Goal: Information Seeking & Learning: Compare options

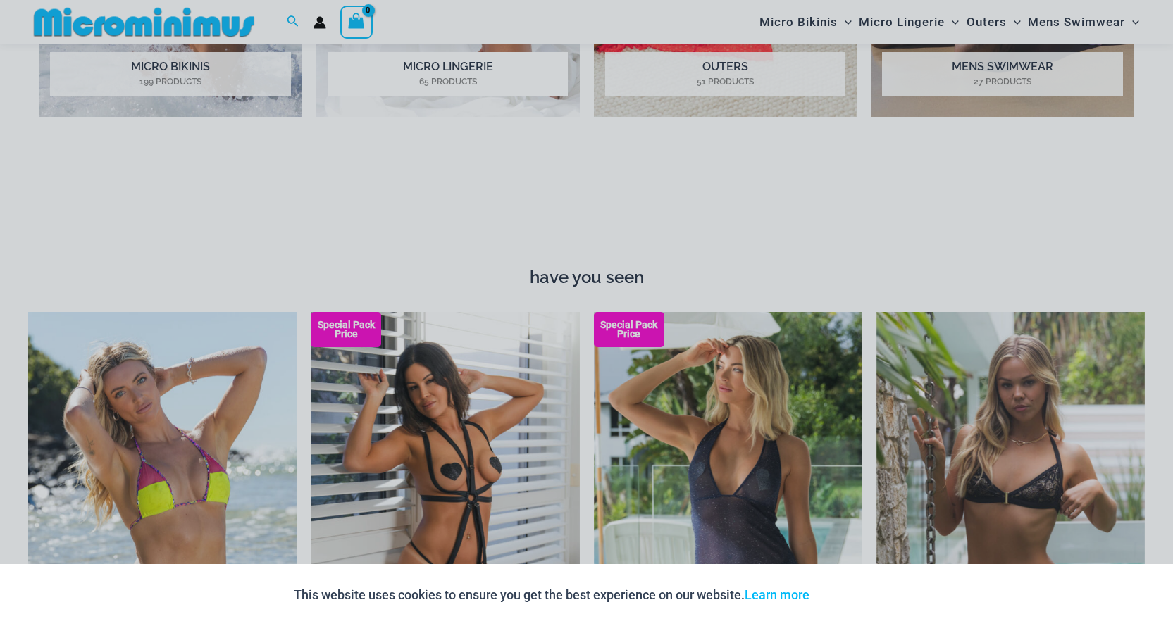
scroll to position [1630, 0]
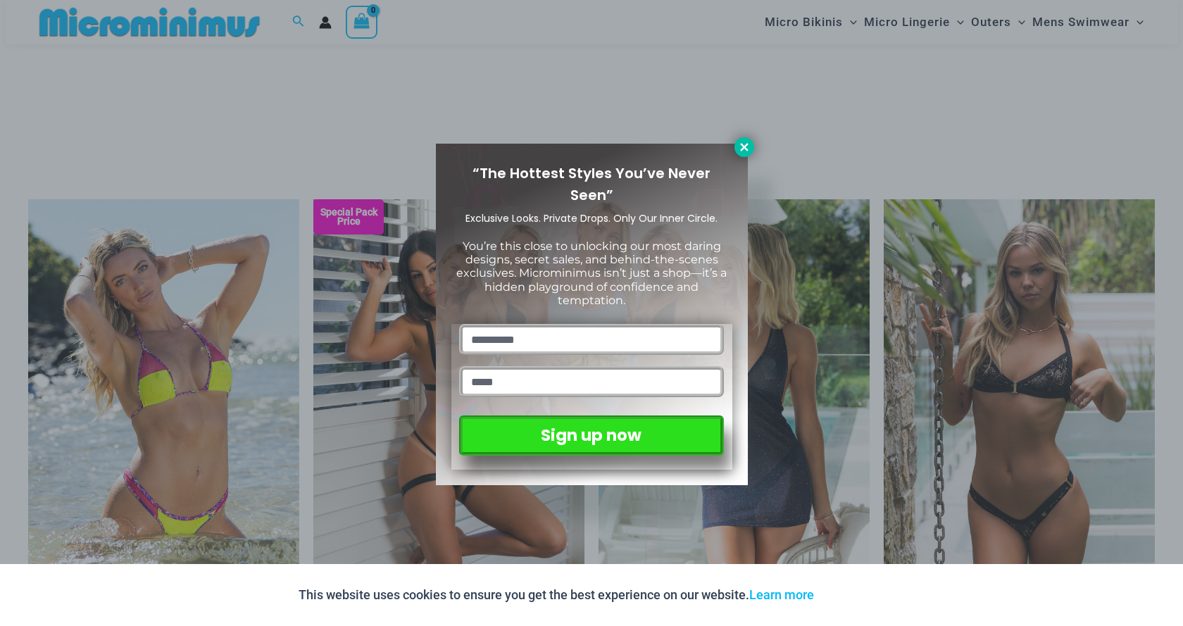
click at [741, 146] on icon at bounding box center [744, 147] width 13 height 13
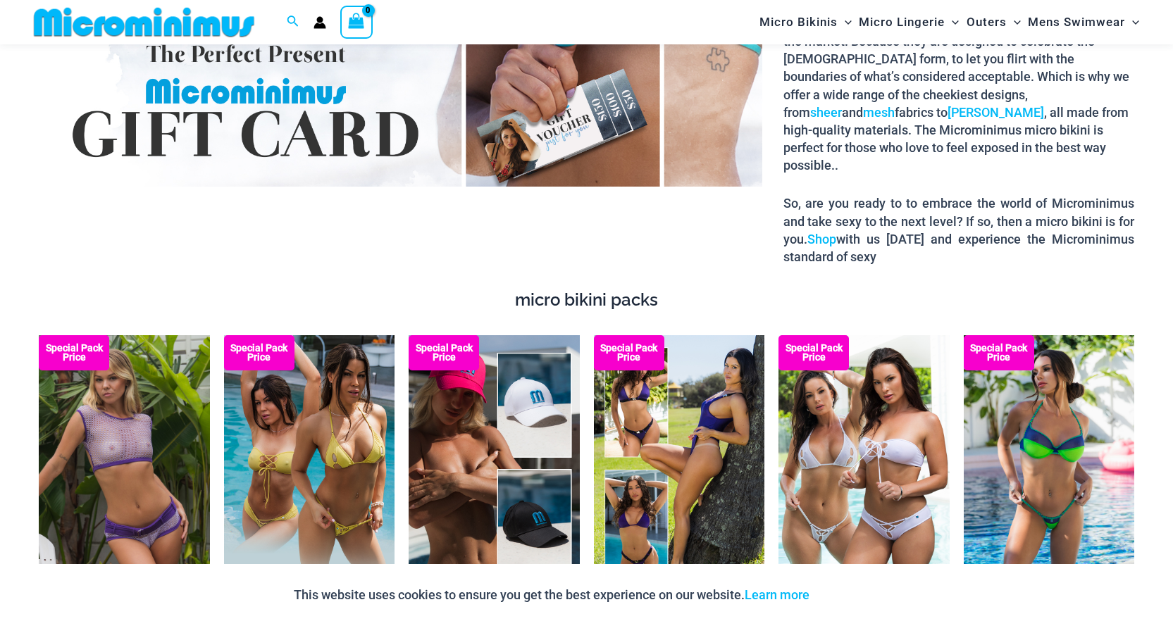
scroll to position [2452, 0]
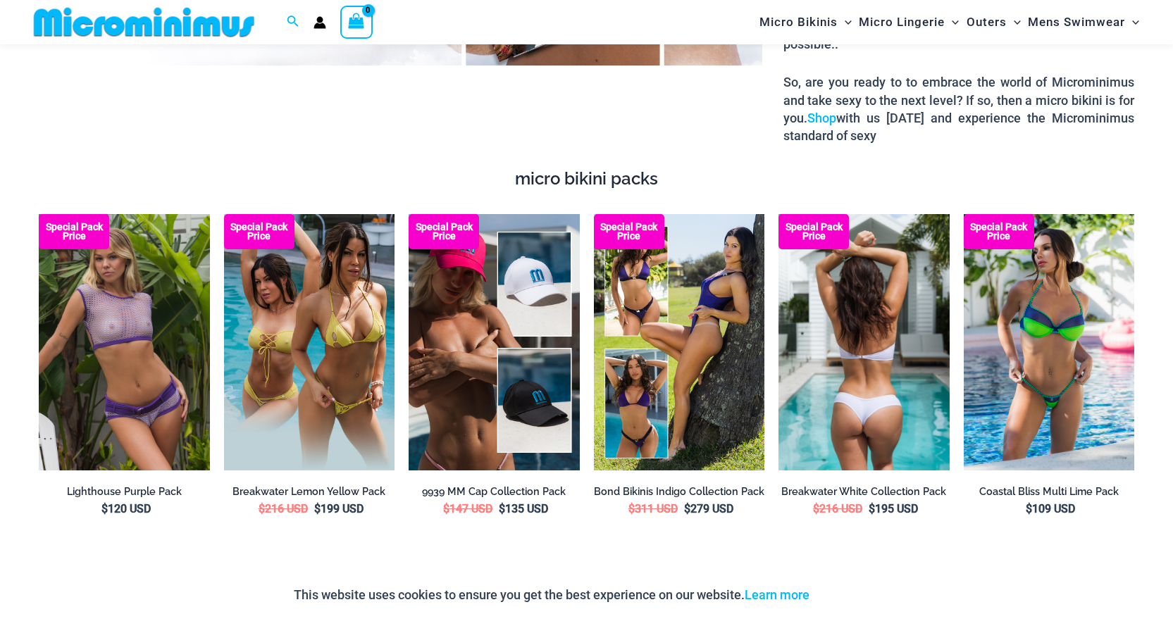
click at [844, 332] on img at bounding box center [863, 342] width 171 height 256
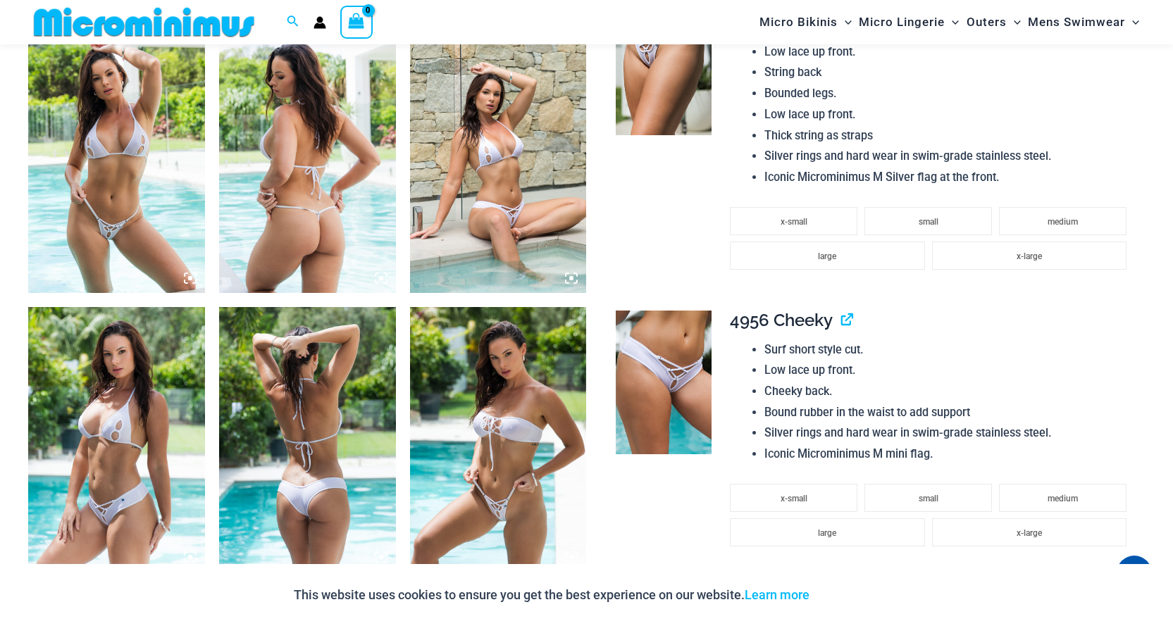
scroll to position [1278, 0]
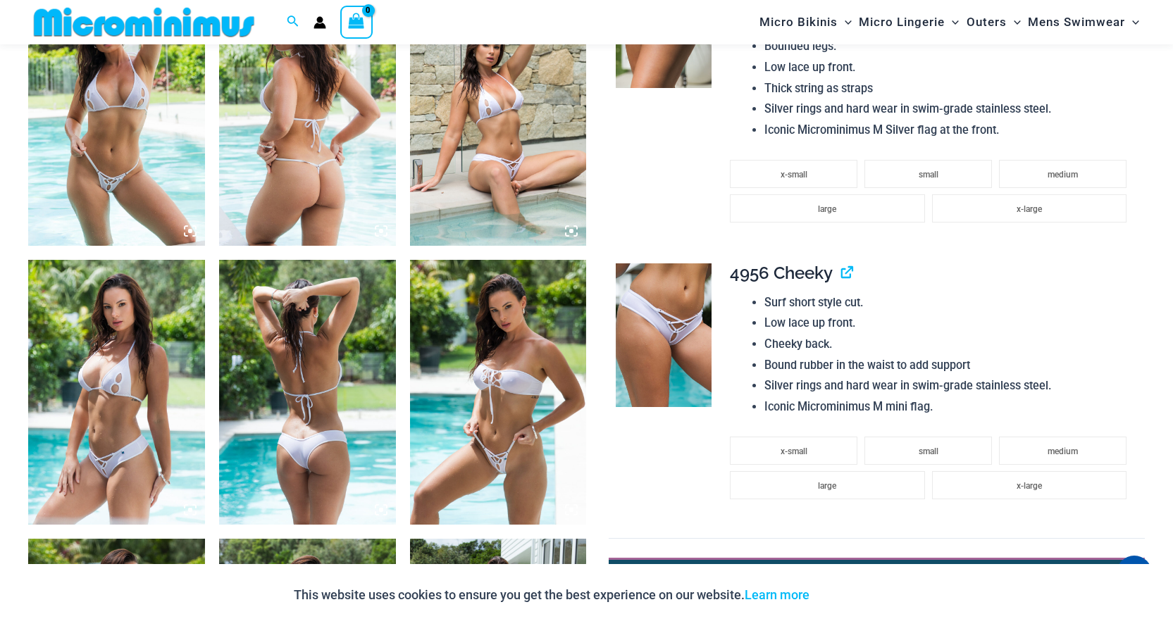
click at [499, 437] on img at bounding box center [498, 392] width 177 height 265
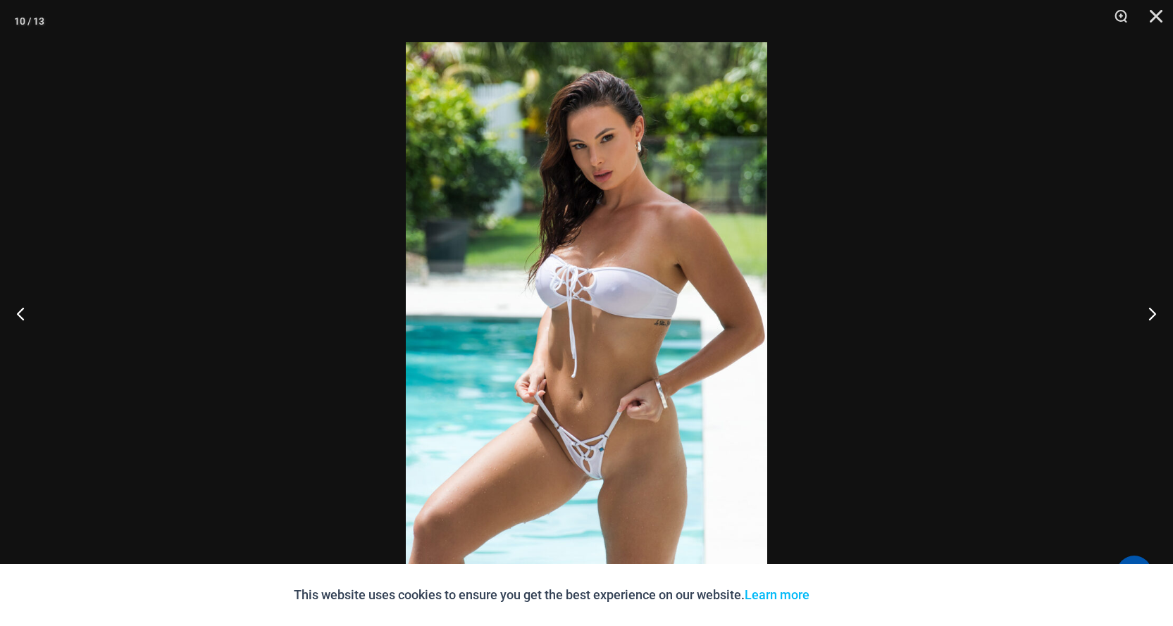
click at [594, 478] on img at bounding box center [586, 313] width 361 height 542
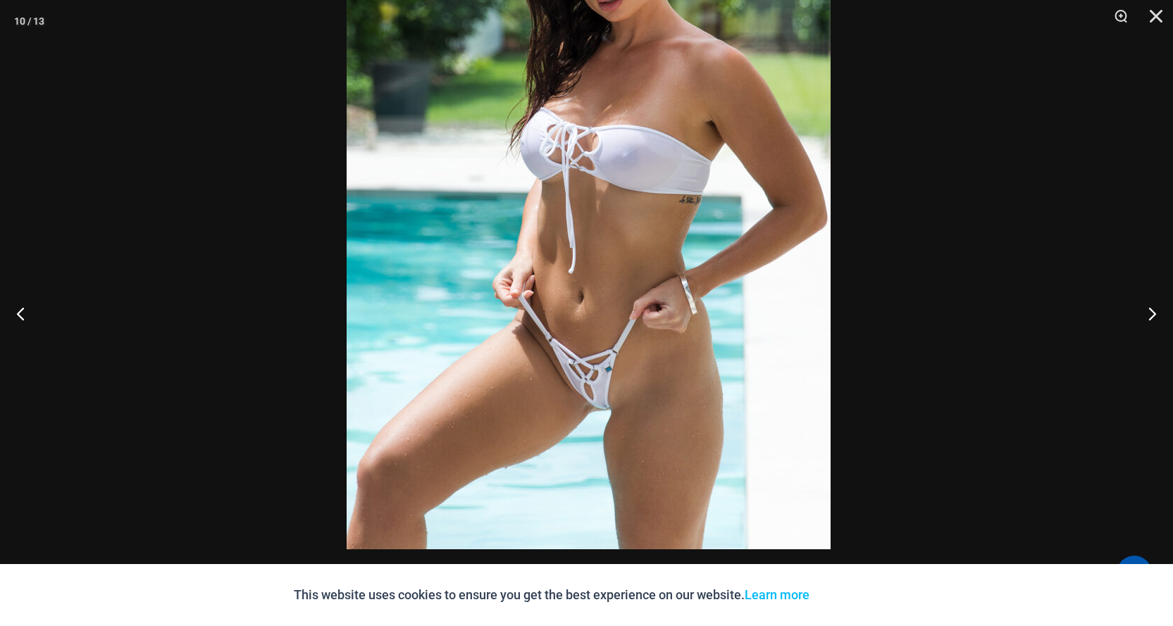
click at [604, 219] on img at bounding box center [589, 186] width 484 height 725
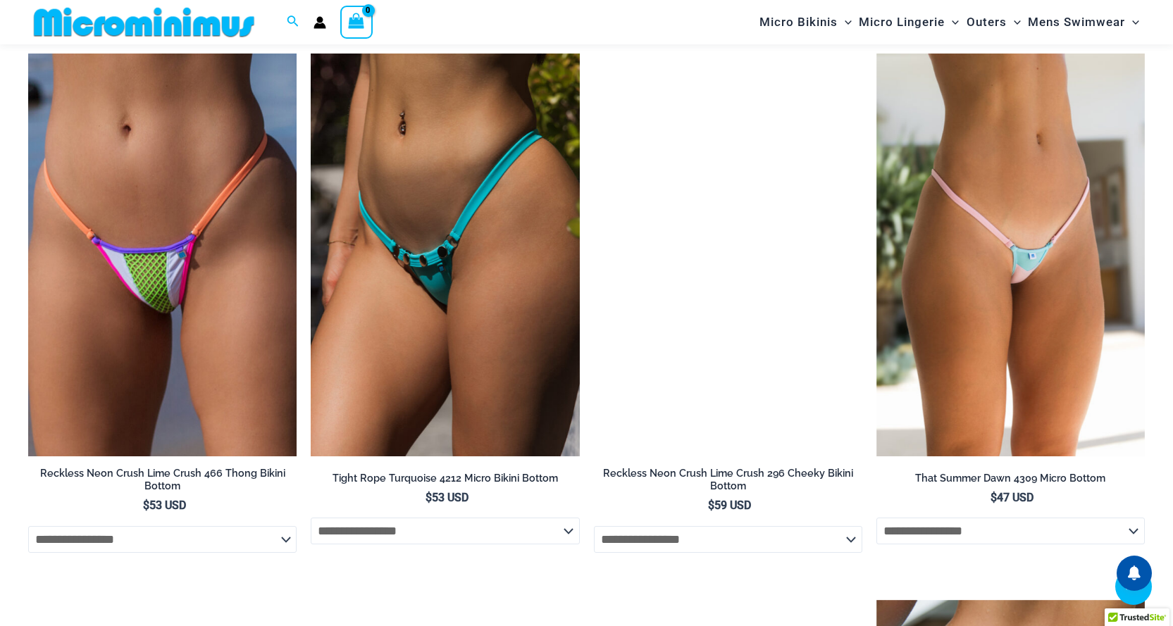
scroll to position [3545, 0]
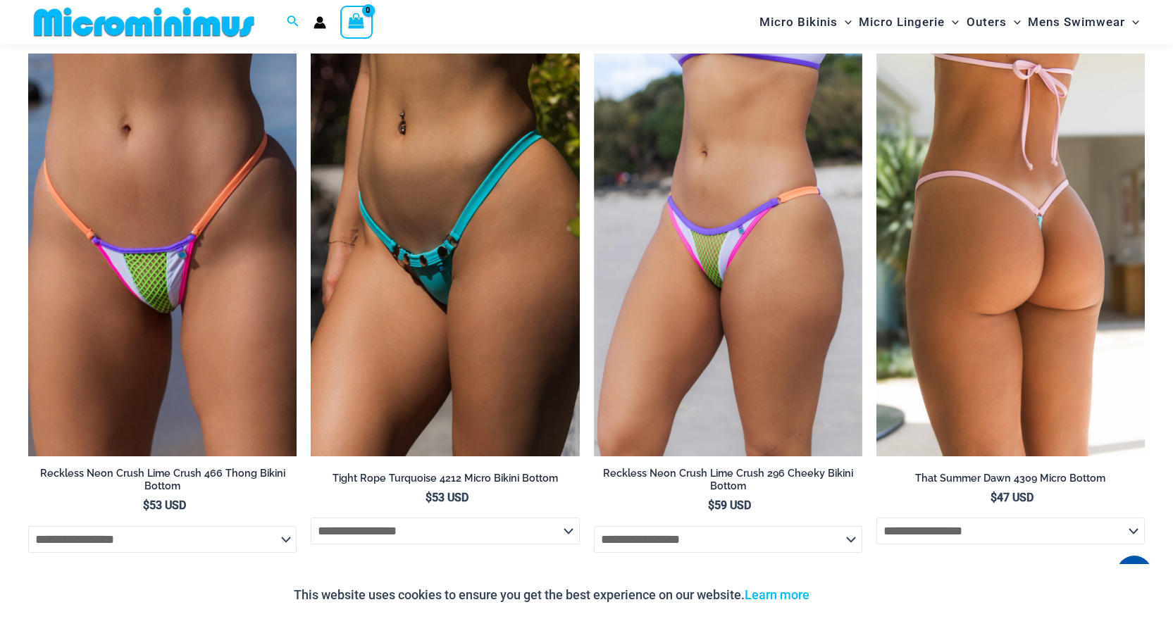
click at [1012, 252] on img at bounding box center [1010, 255] width 268 height 403
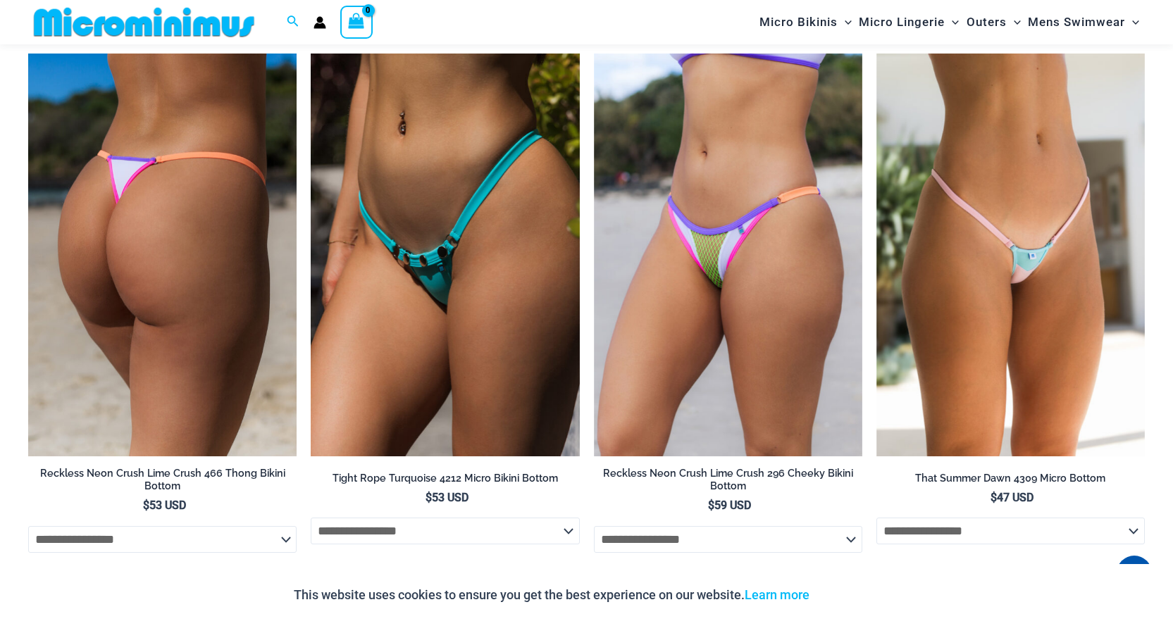
click at [137, 240] on img at bounding box center [162, 255] width 268 height 403
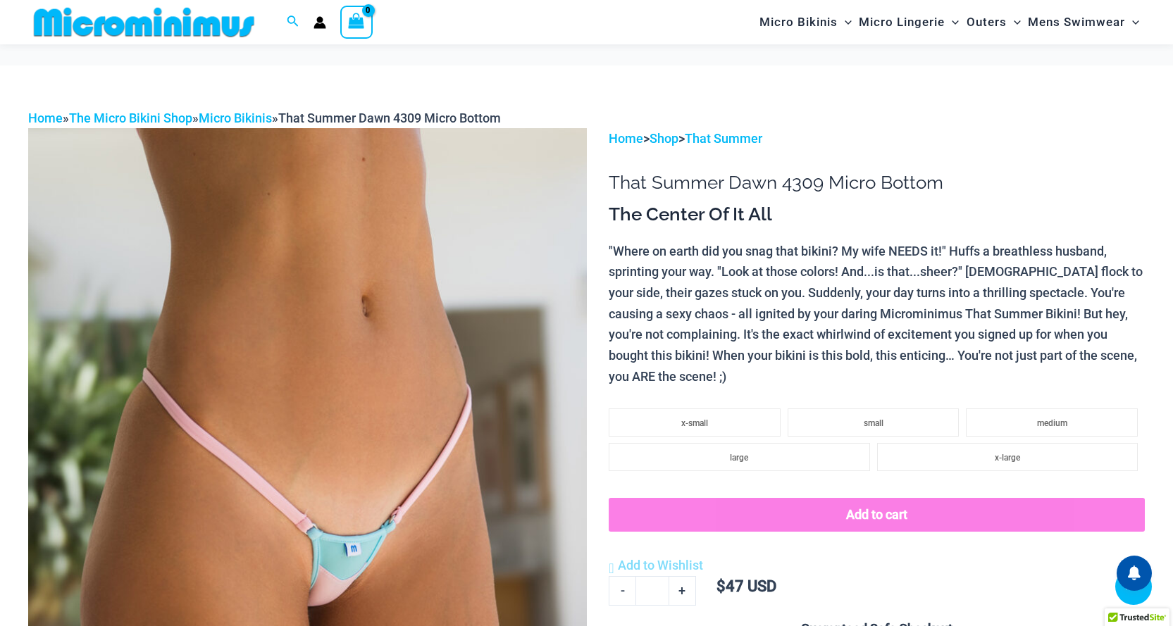
click at [332, 248] on img at bounding box center [307, 546] width 559 height 837
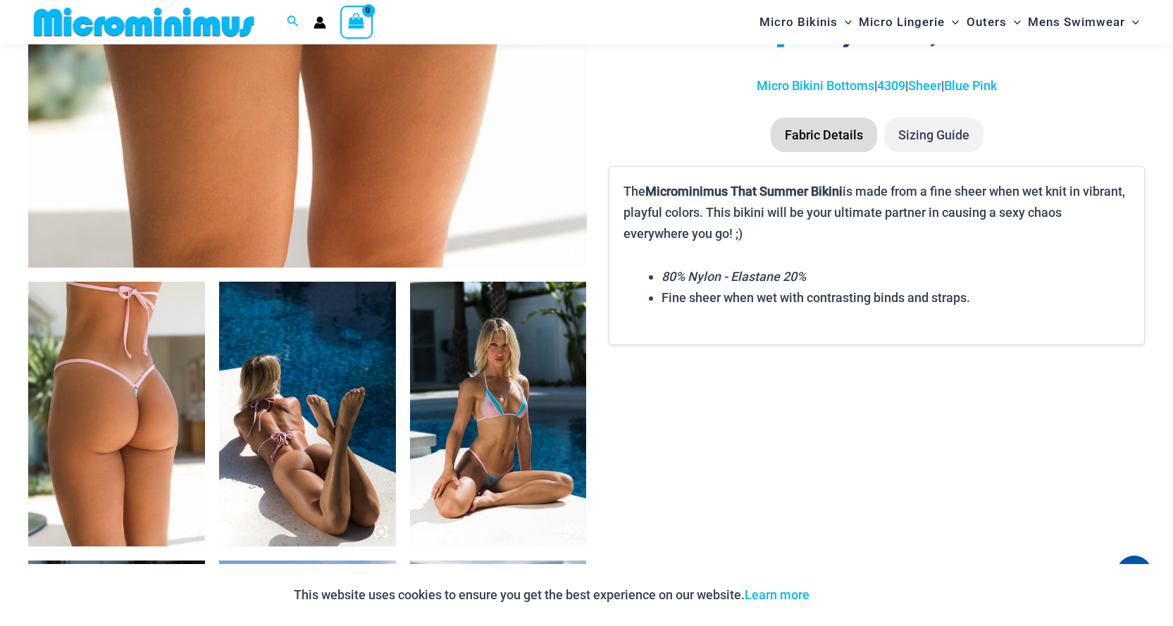
scroll to position [930, 0]
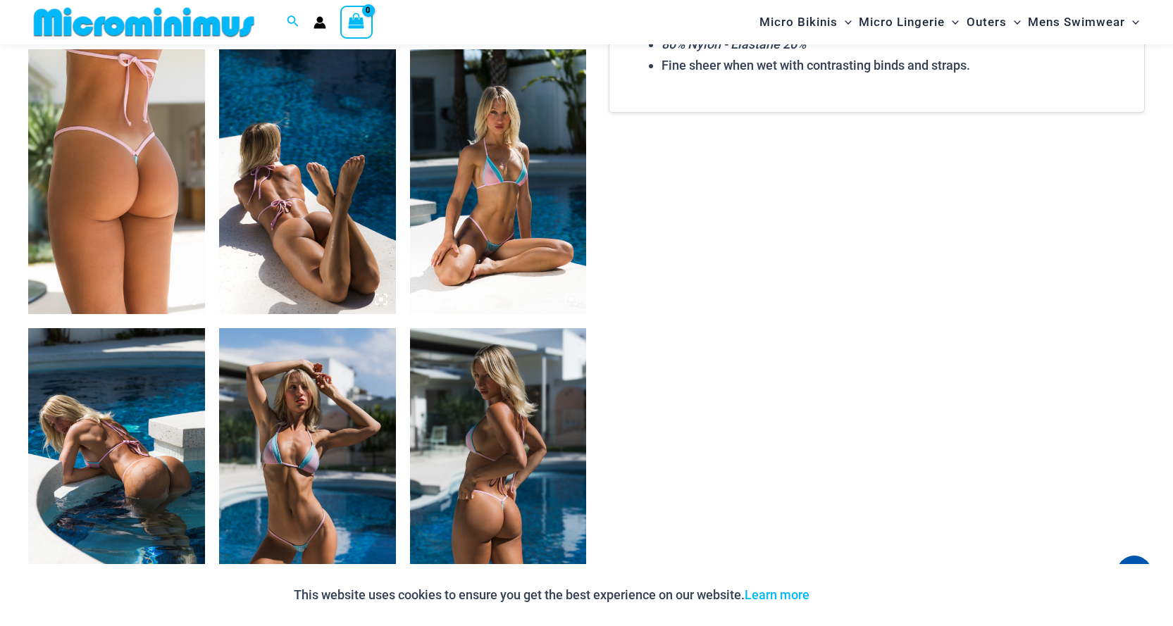
click at [473, 197] on img at bounding box center [498, 181] width 177 height 265
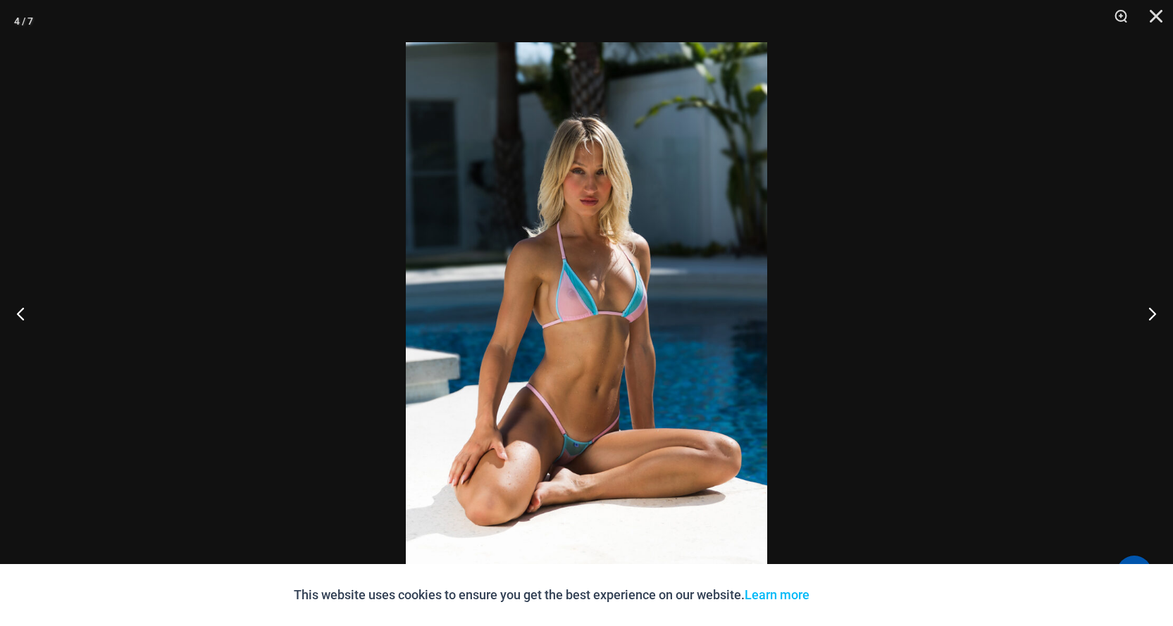
click at [578, 446] on img at bounding box center [586, 313] width 361 height 542
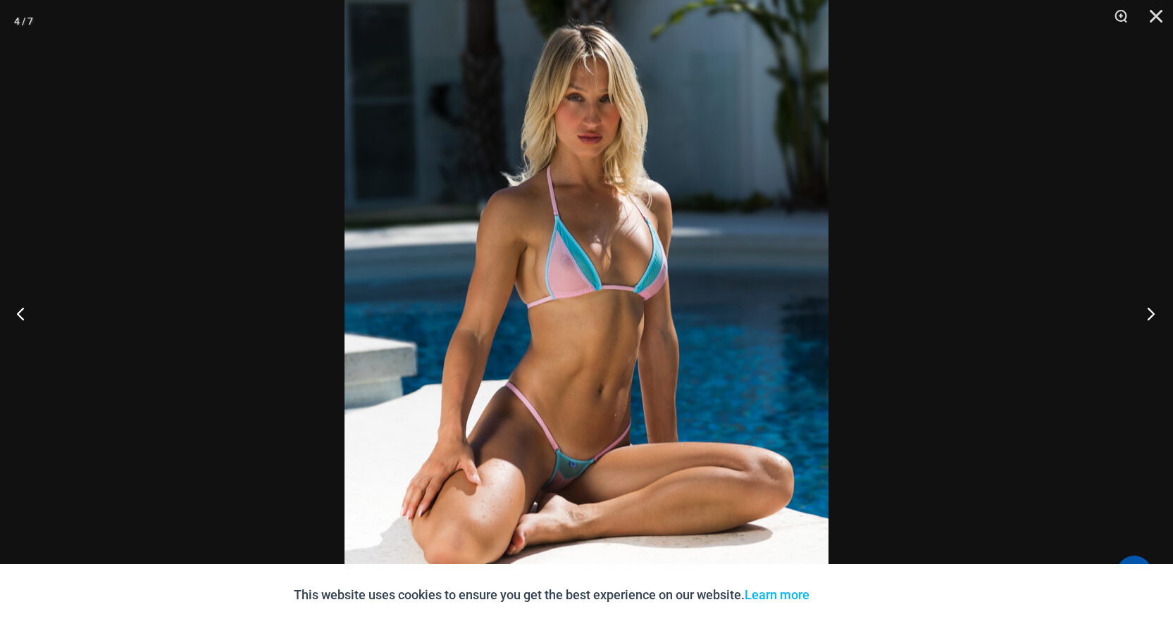
click at [1148, 312] on button "Next" at bounding box center [1146, 313] width 53 height 70
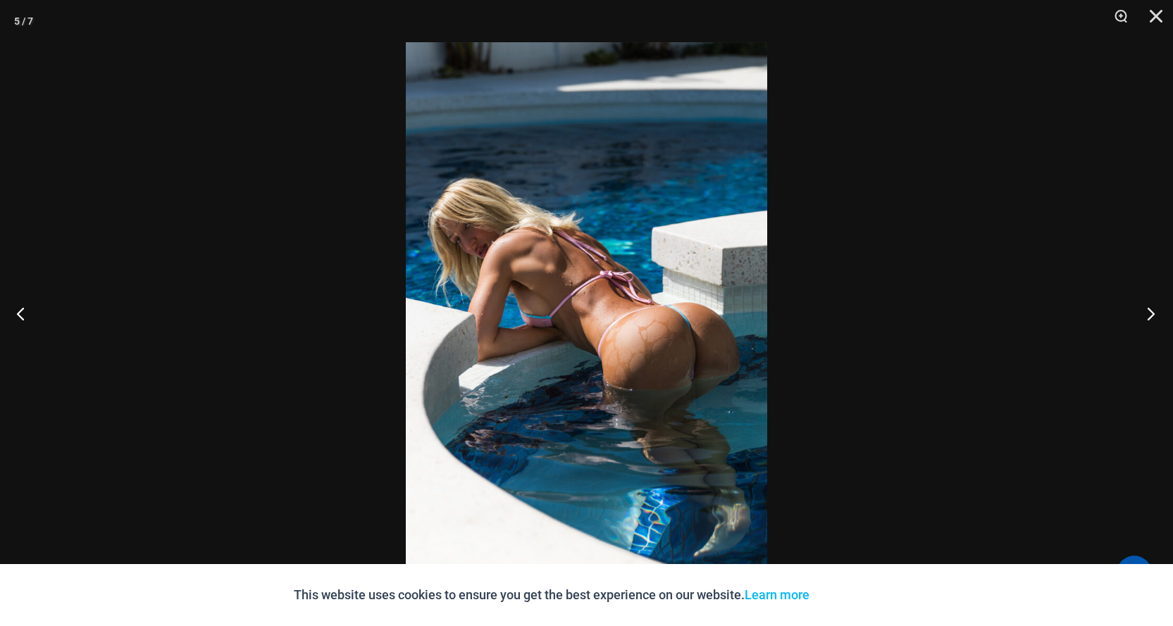
click at [1148, 312] on button "Next" at bounding box center [1146, 313] width 53 height 70
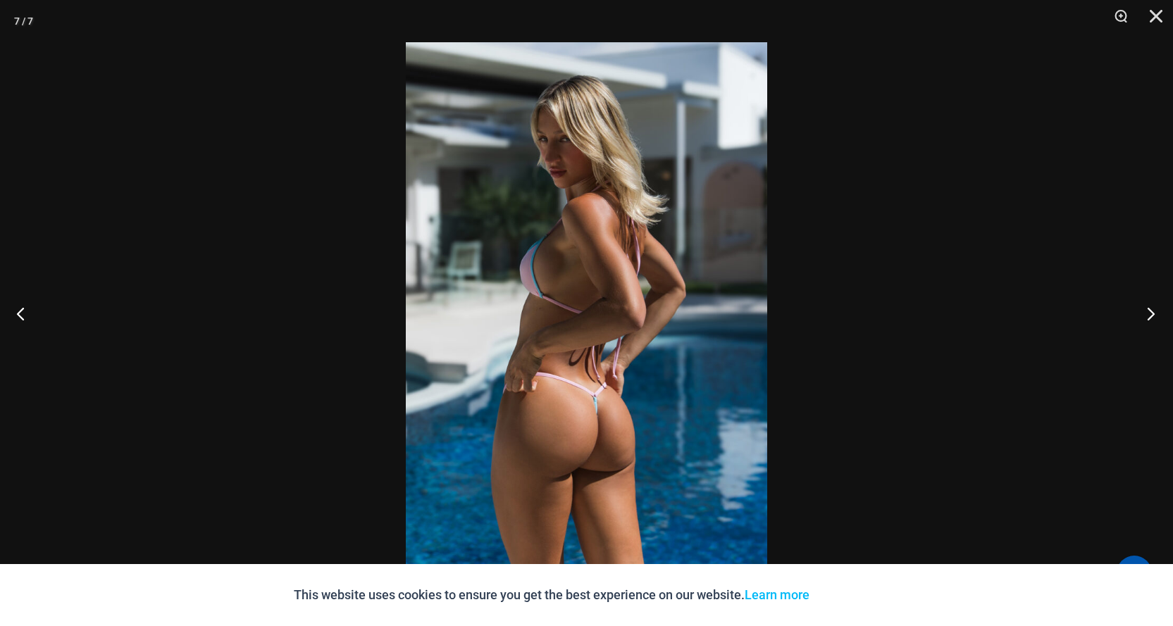
click at [1148, 312] on button "Next" at bounding box center [1146, 313] width 53 height 70
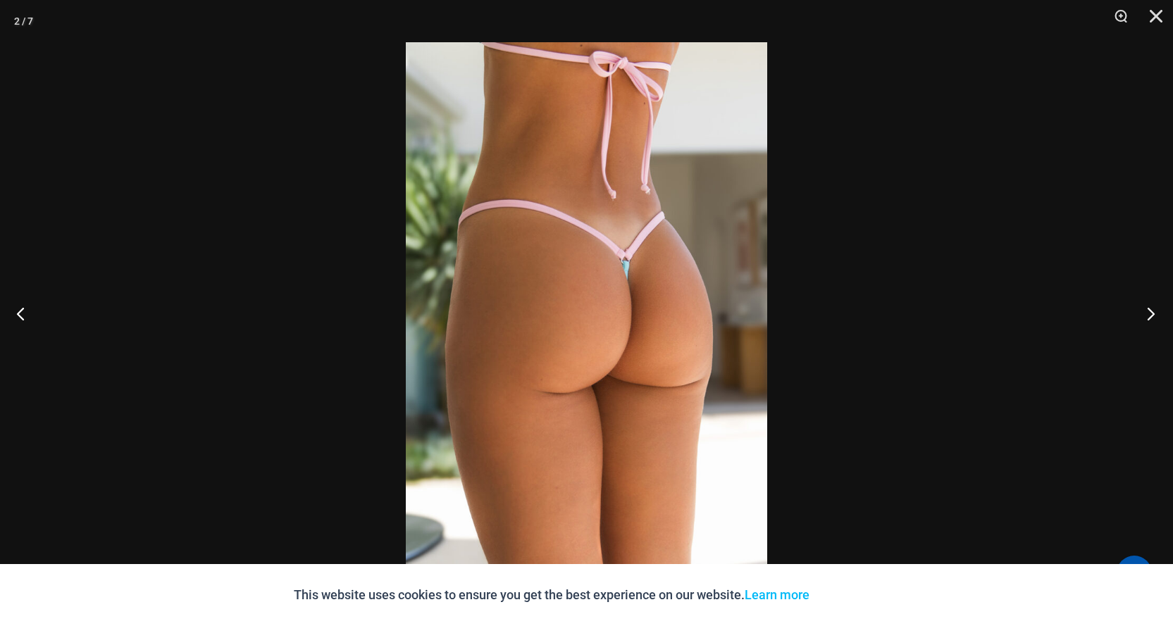
click at [1146, 312] on button "Next" at bounding box center [1146, 313] width 53 height 70
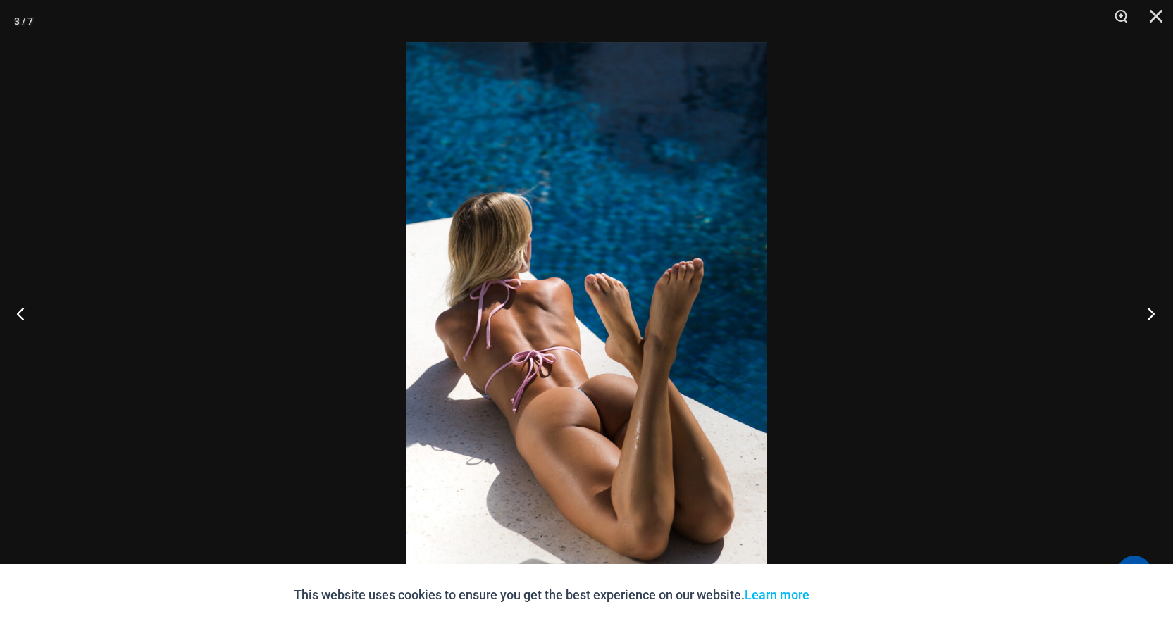
click at [1144, 312] on button "Next" at bounding box center [1146, 313] width 53 height 70
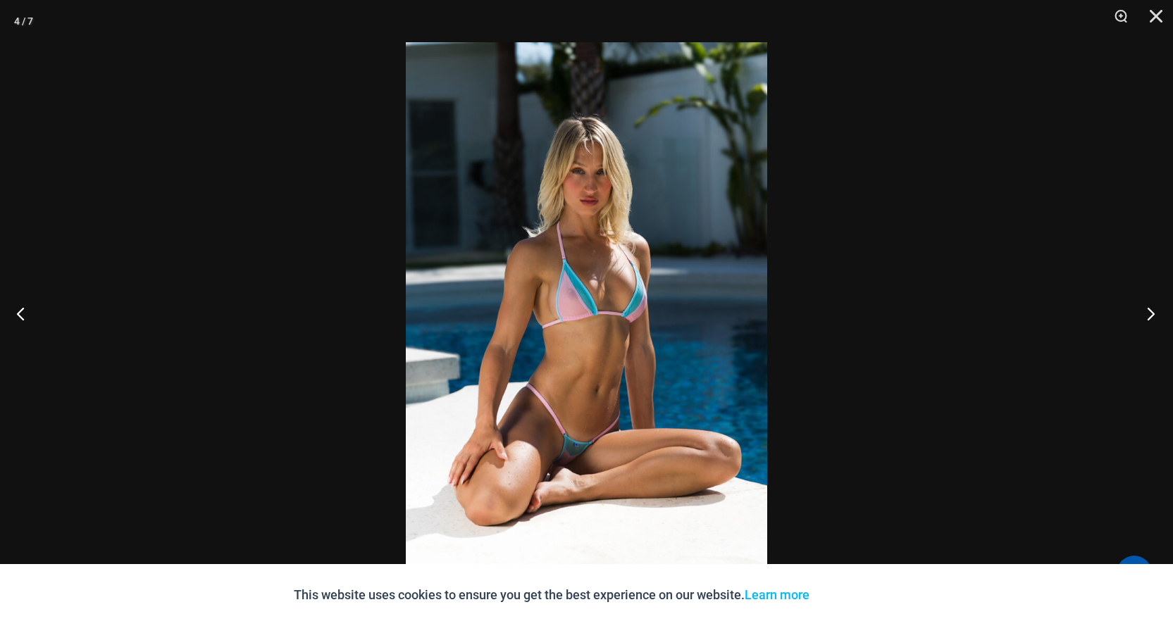
click at [1143, 312] on button "Next" at bounding box center [1146, 313] width 53 height 70
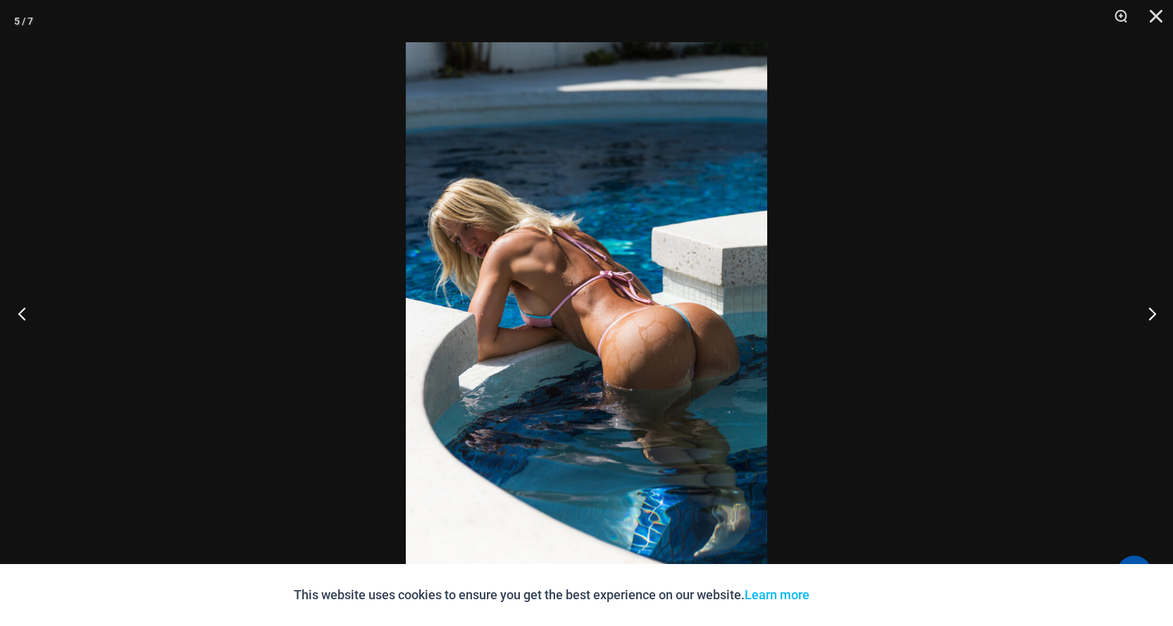
click at [22, 311] on button "Previous" at bounding box center [26, 313] width 53 height 70
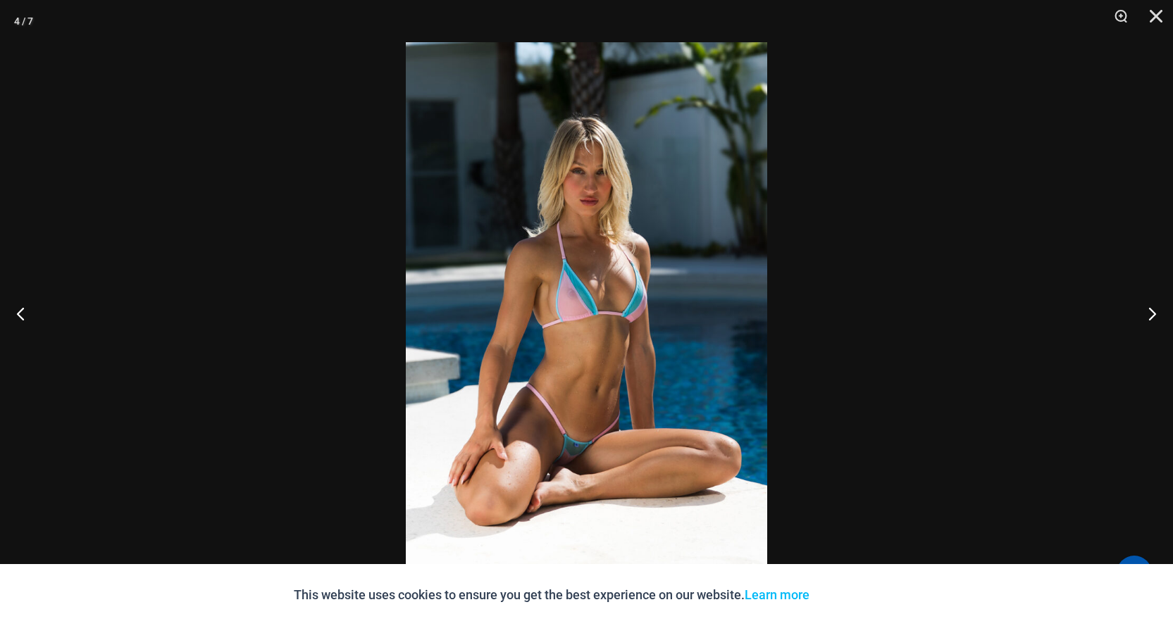
click at [577, 329] on img at bounding box center [586, 313] width 361 height 542
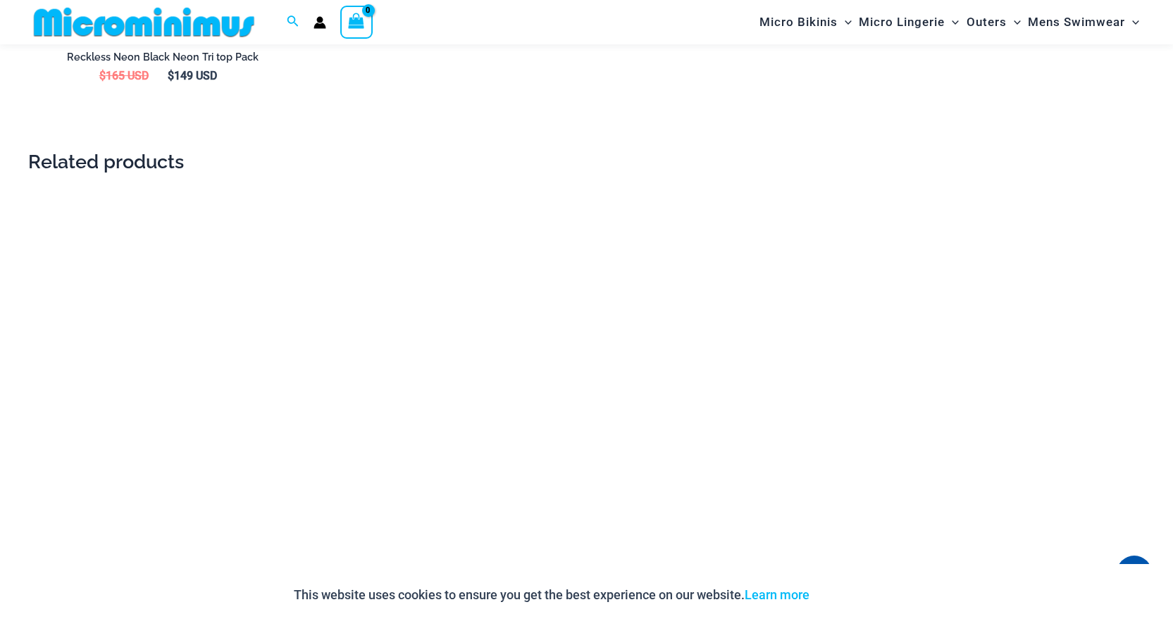
scroll to position [2572, 0]
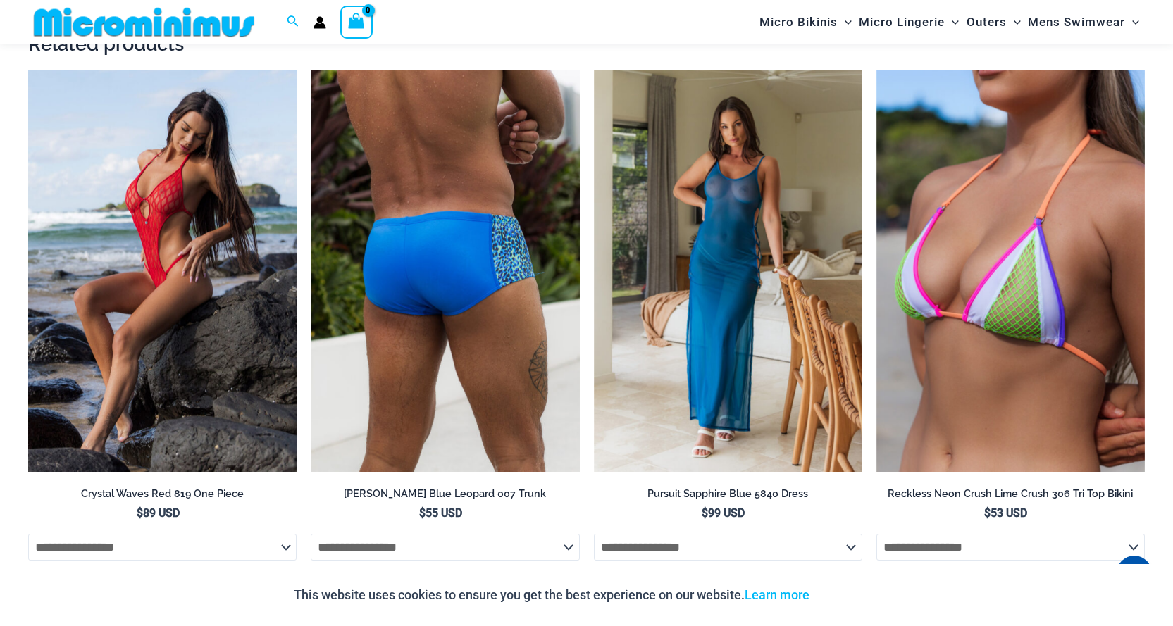
click at [437, 272] on img at bounding box center [445, 271] width 268 height 403
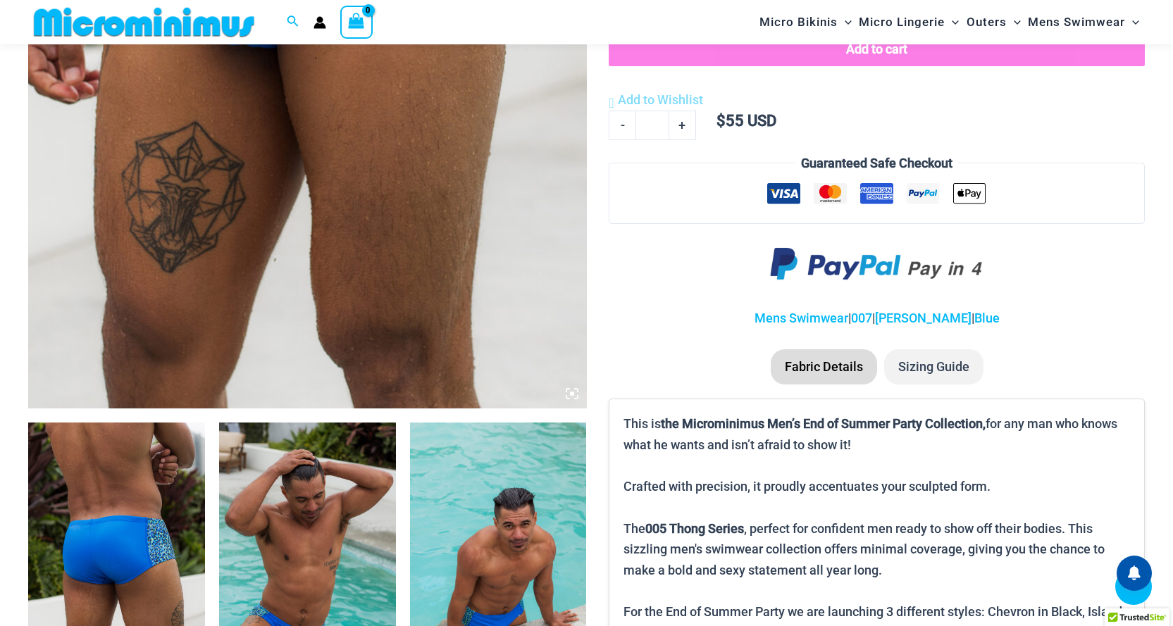
scroll to position [939, 0]
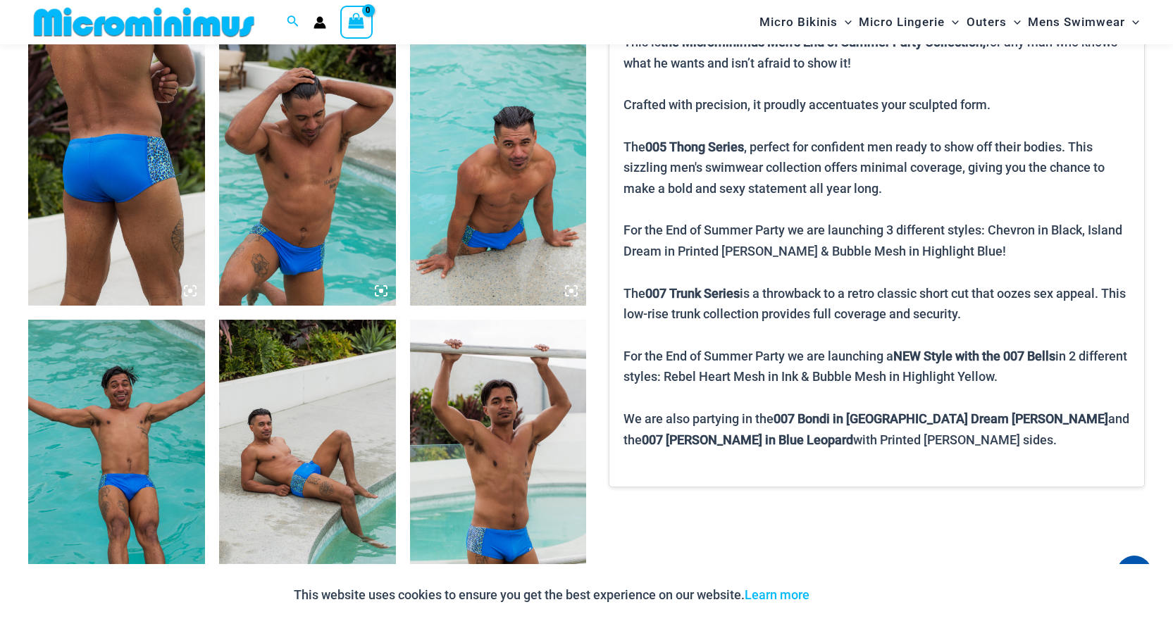
click at [289, 448] on img at bounding box center [307, 452] width 177 height 265
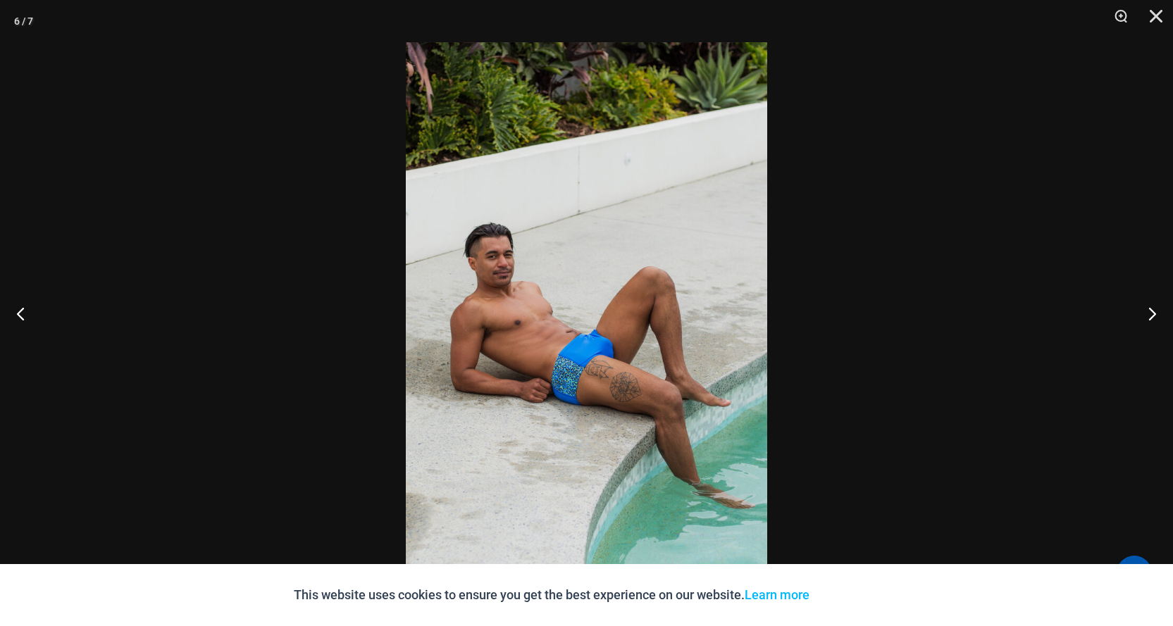
click at [608, 358] on img at bounding box center [586, 313] width 361 height 542
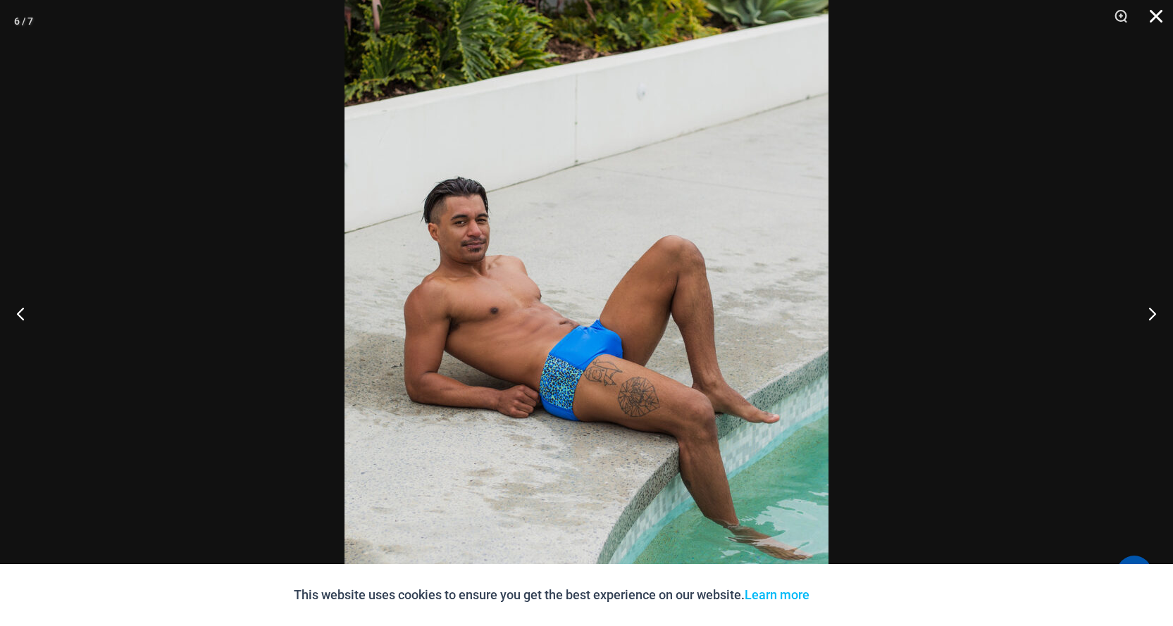
click at [1153, 11] on button "Close" at bounding box center [1150, 21] width 35 height 42
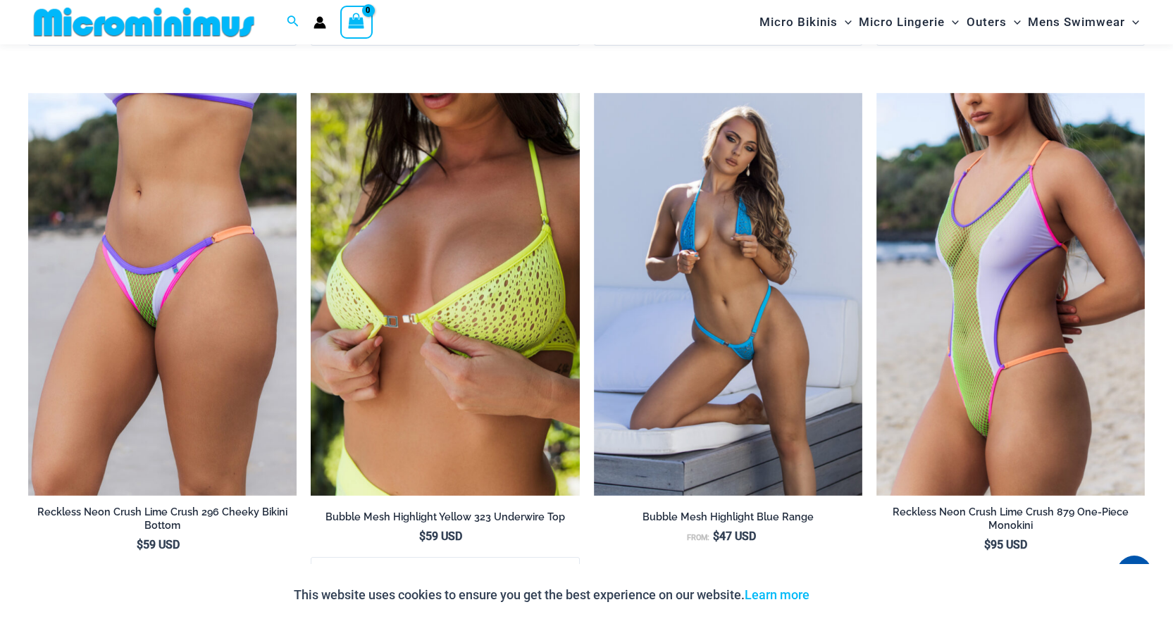
scroll to position [3169, 0]
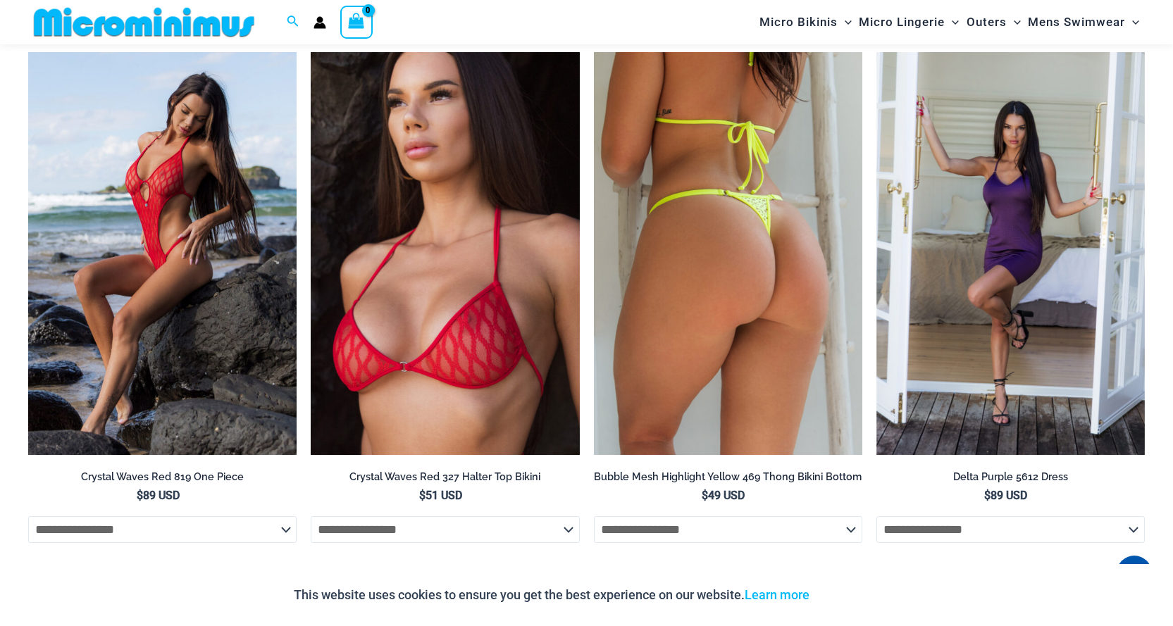
click at [732, 275] on img at bounding box center [728, 253] width 268 height 403
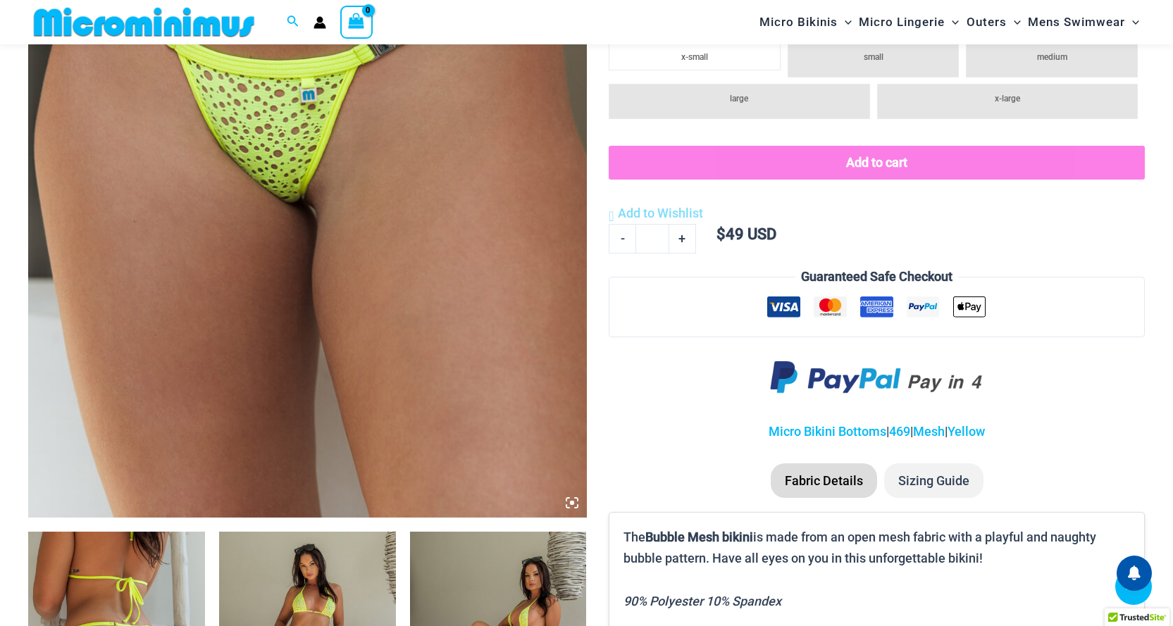
scroll to position [456, 0]
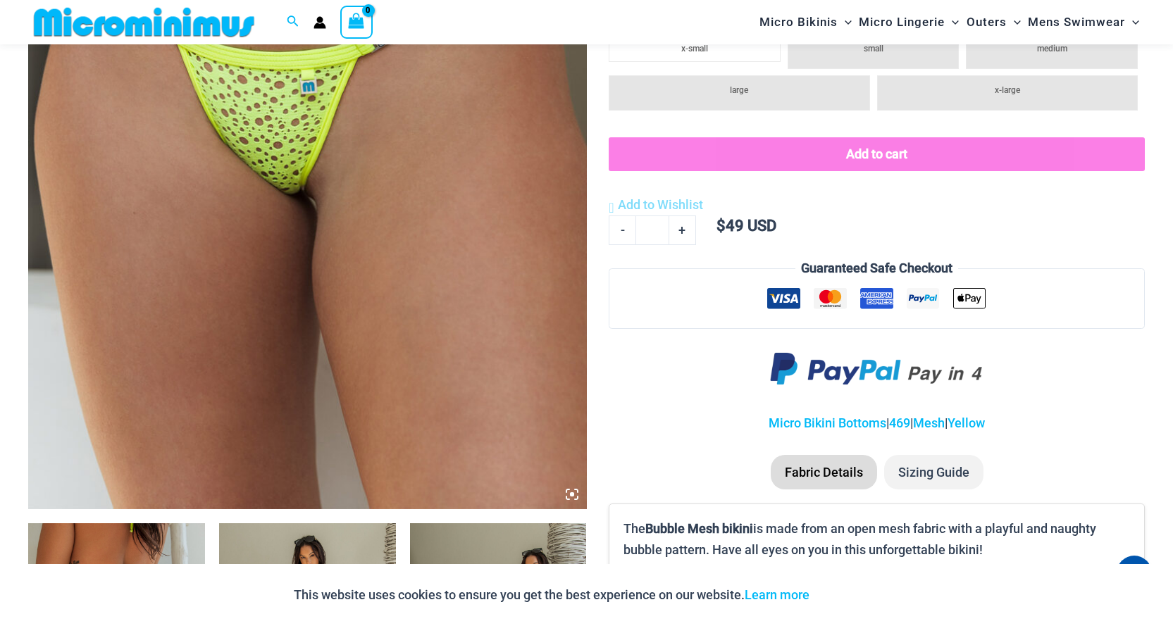
click at [285, 168] on img at bounding box center [307, 90] width 559 height 837
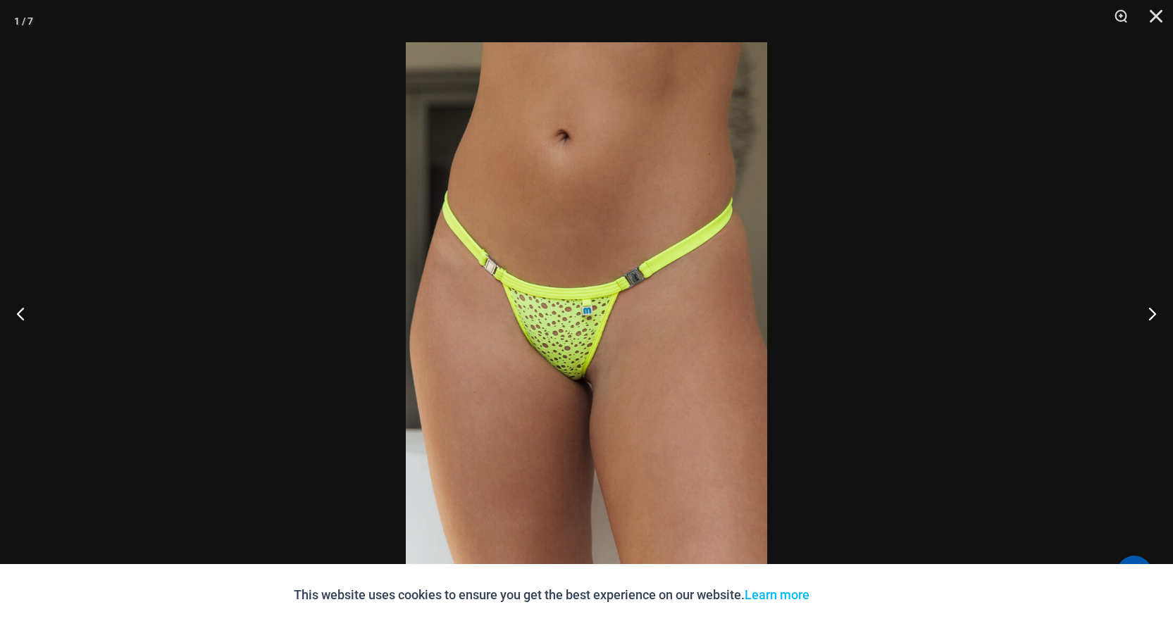
click at [583, 360] on img at bounding box center [586, 313] width 361 height 542
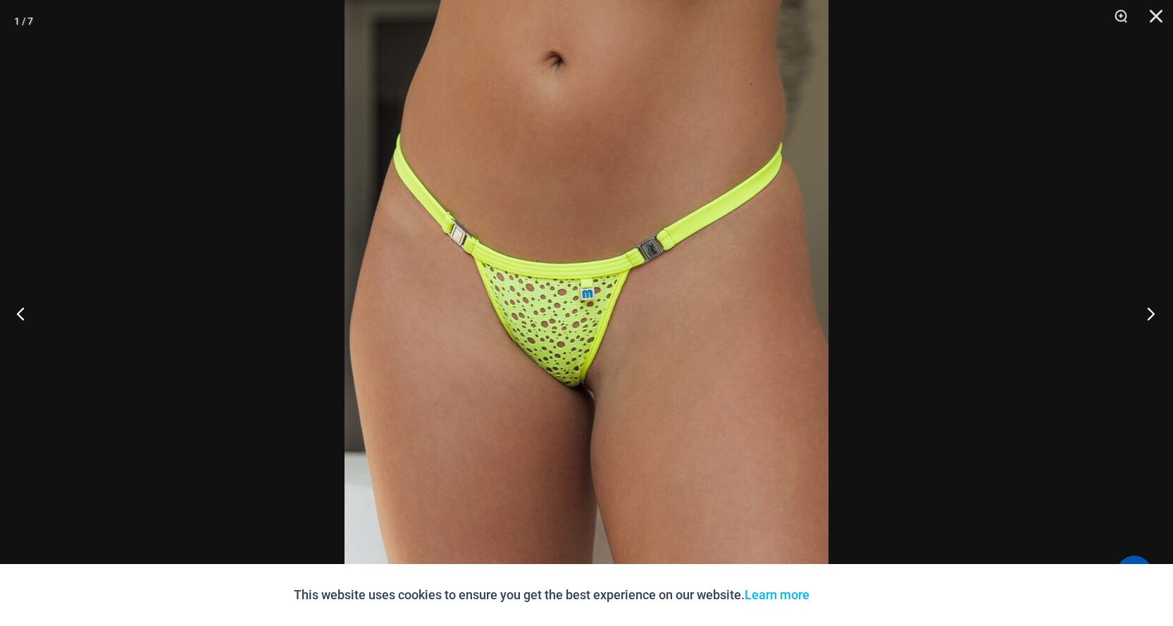
click at [1147, 311] on button "Next" at bounding box center [1146, 313] width 53 height 70
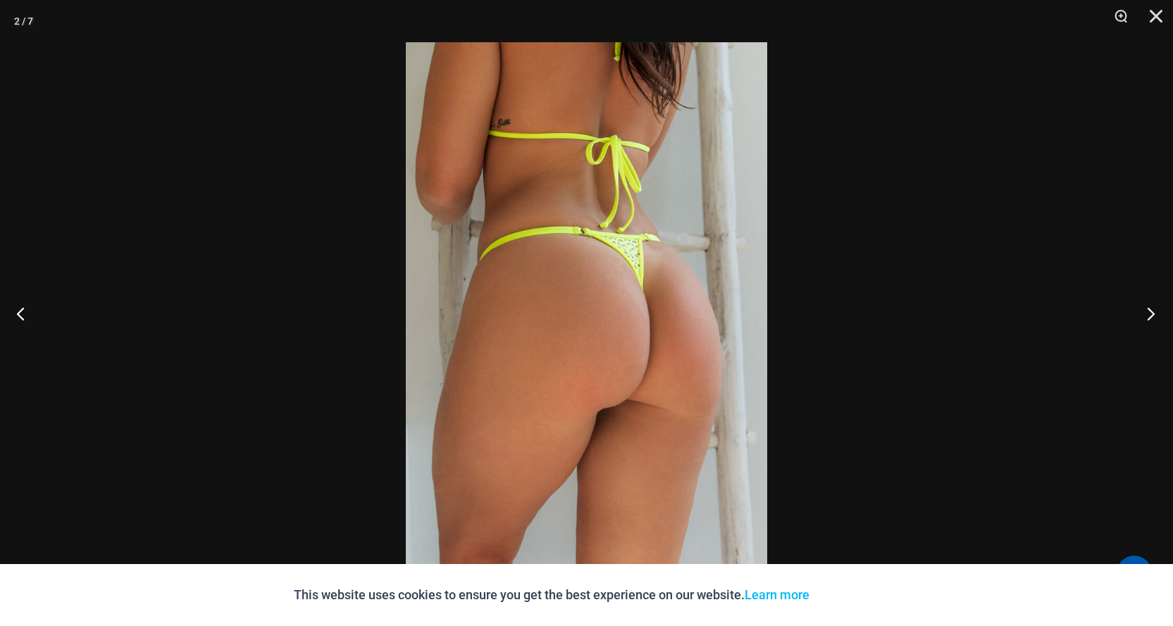
click at [1147, 311] on button "Next" at bounding box center [1146, 313] width 53 height 70
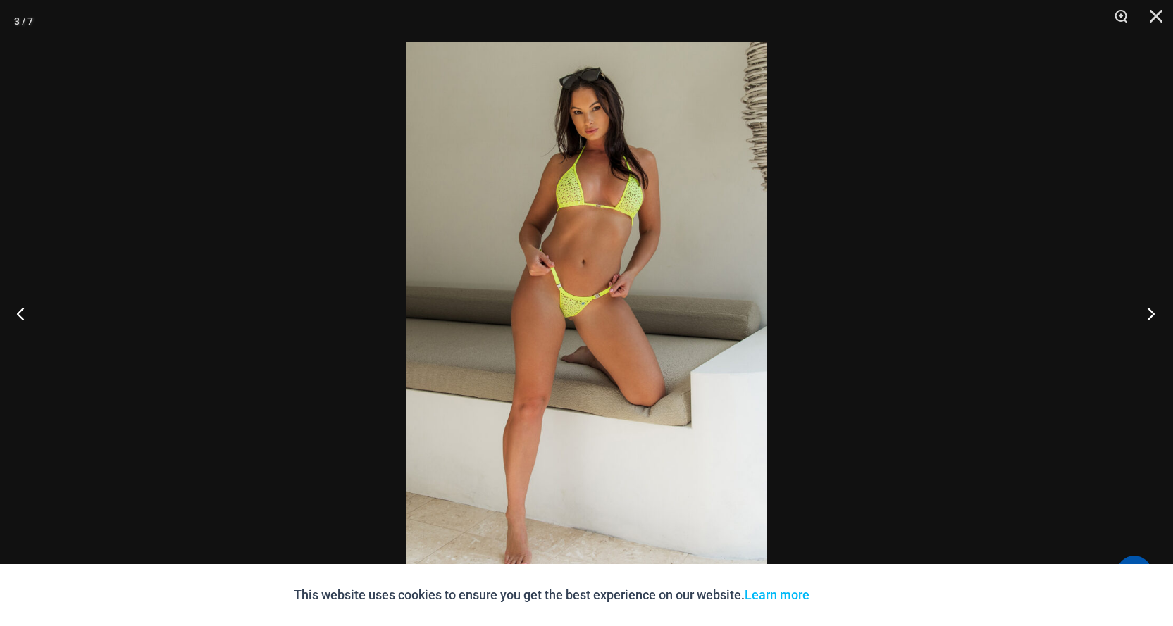
click at [1147, 311] on button "Next" at bounding box center [1146, 313] width 53 height 70
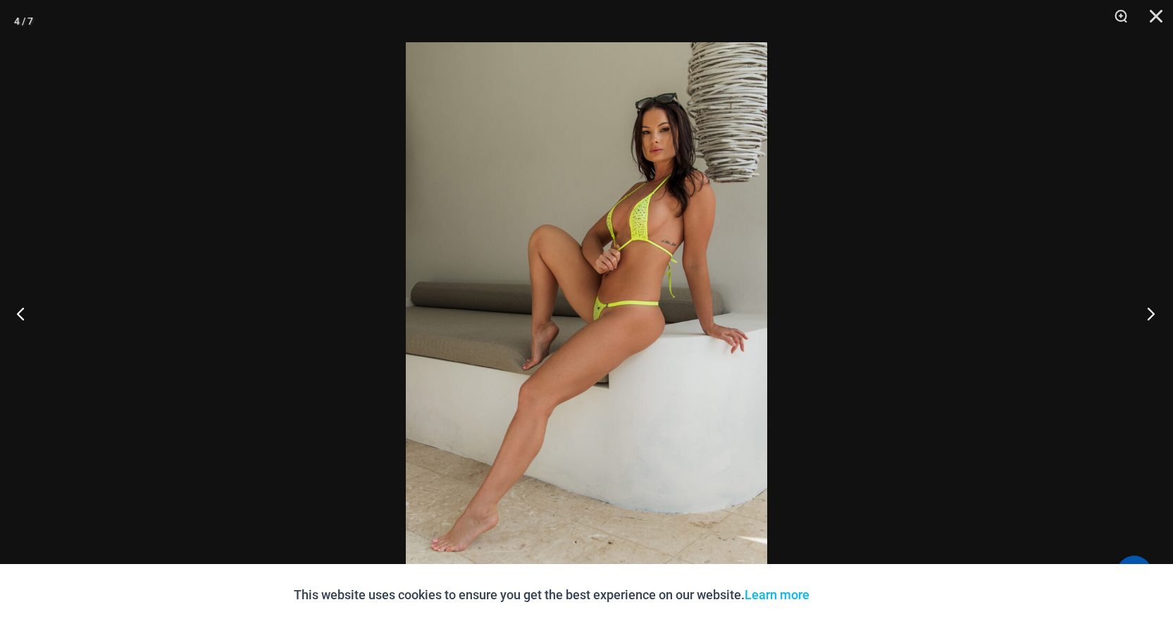
click at [1147, 311] on button "Next" at bounding box center [1146, 313] width 53 height 70
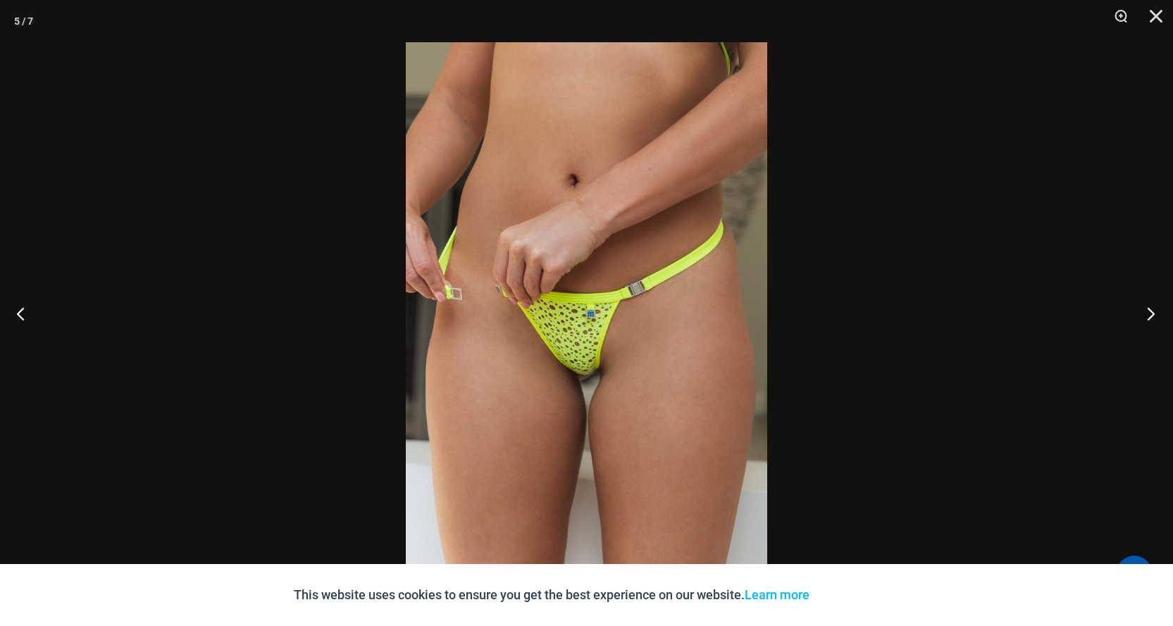
click at [1145, 311] on button "Next" at bounding box center [1146, 313] width 53 height 70
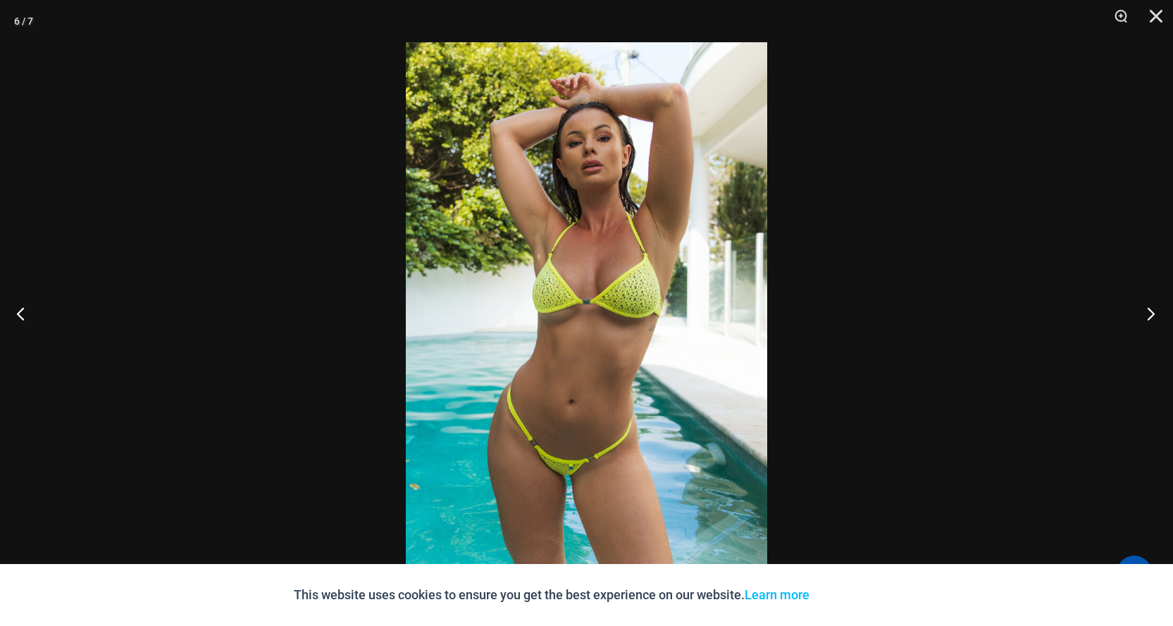
click at [1145, 311] on button "Next" at bounding box center [1146, 313] width 53 height 70
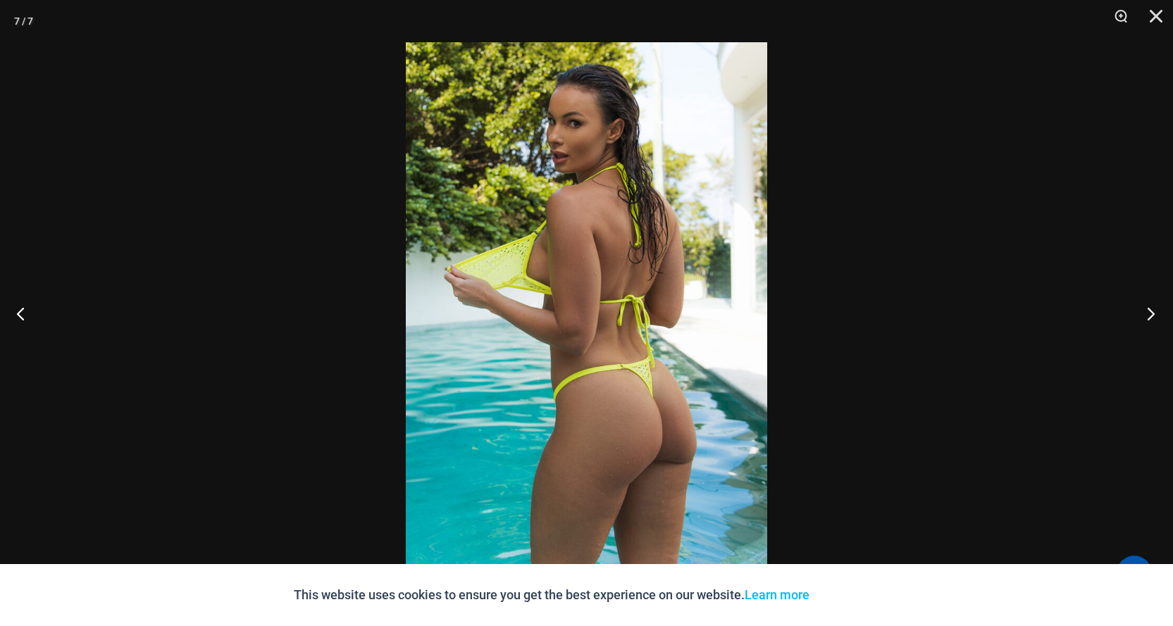
click at [1142, 311] on button "Next" at bounding box center [1146, 313] width 53 height 70
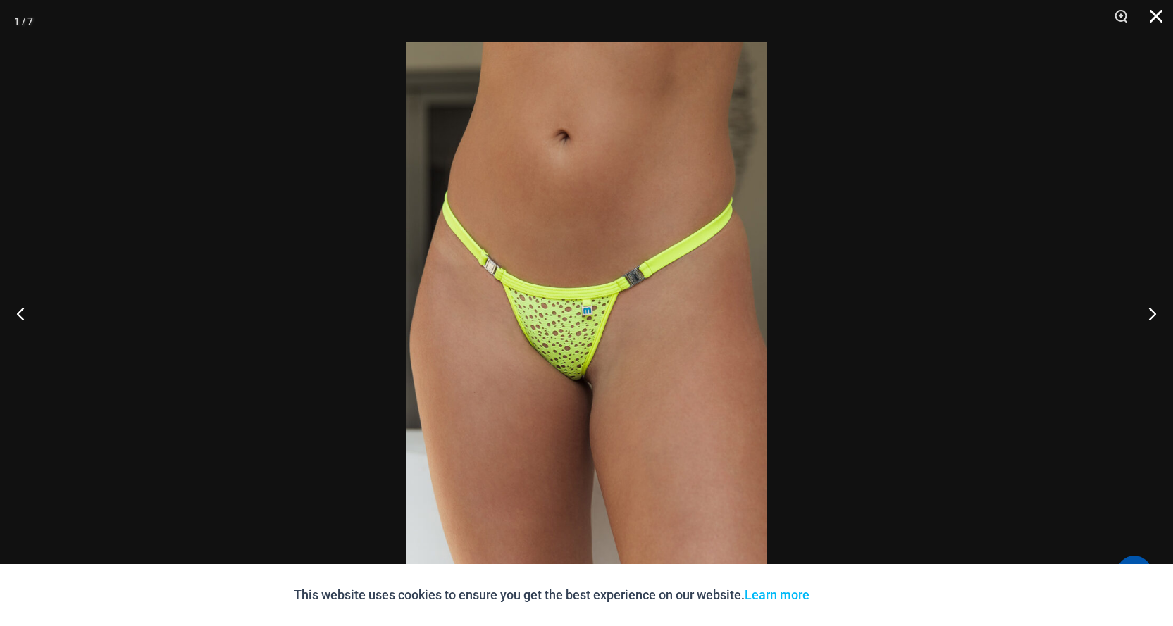
click at [1152, 15] on button "Close" at bounding box center [1150, 21] width 35 height 42
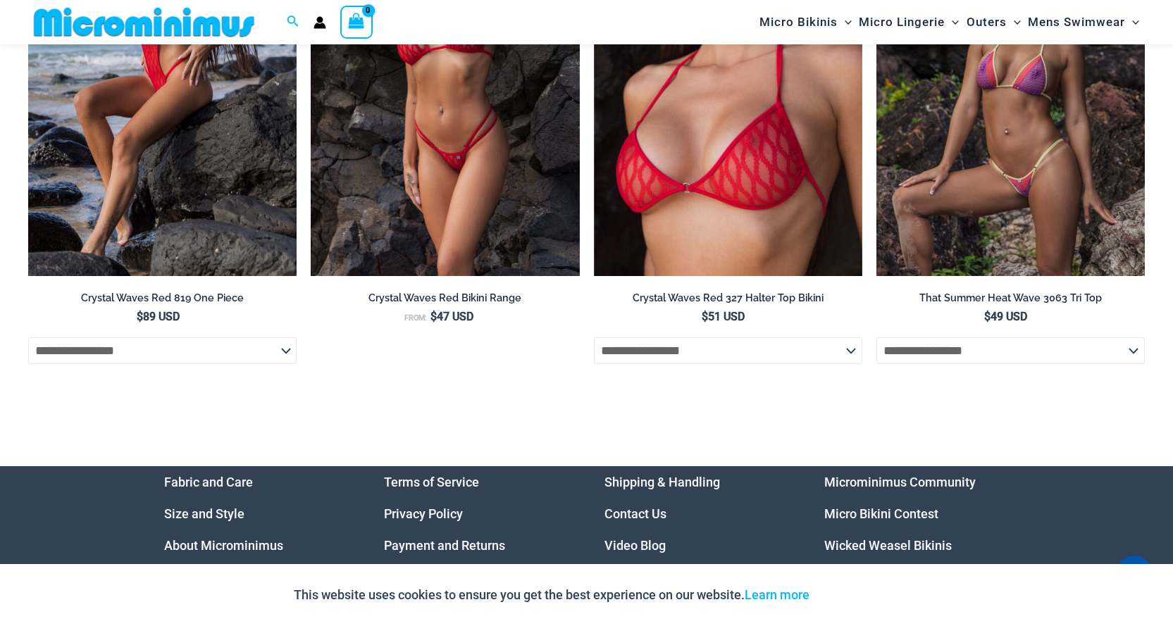
scroll to position [5099, 0]
